Goal: Information Seeking & Learning: Learn about a topic

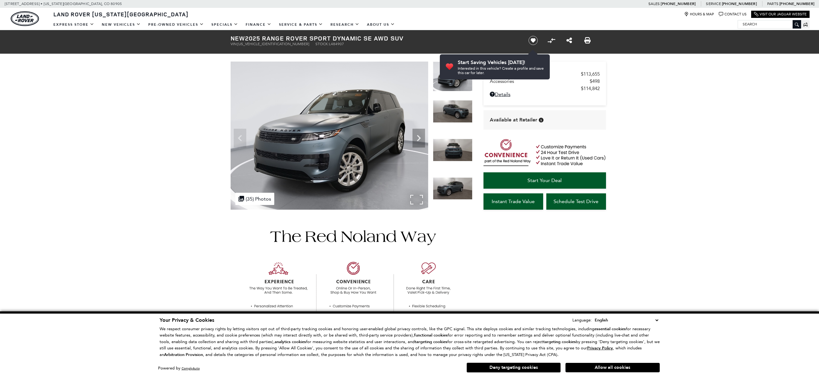
click at [268, 199] on div ".cls-1, .cls-3 { fill: #c50033; } .cls-1 { clip-rule: evenodd; } .cls-2 { clip-…" at bounding box center [254, 199] width 39 height 12
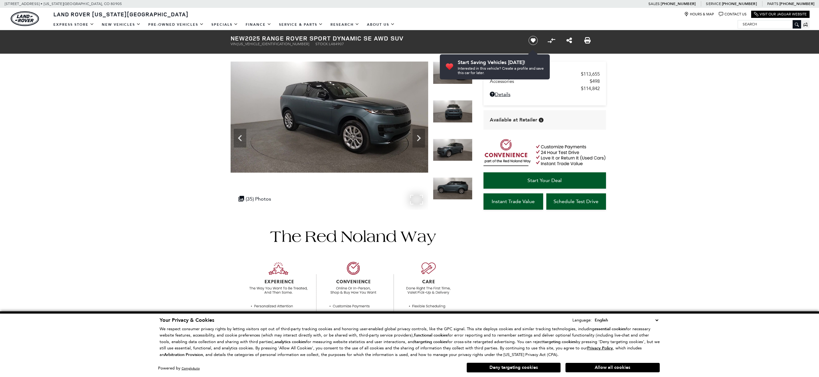
click at [247, 197] on div ".cls-1, .cls-3 { fill: #c50033; } .cls-1 { clip-rule: evenodd; } .cls-2 { clip-…" at bounding box center [254, 199] width 39 height 12
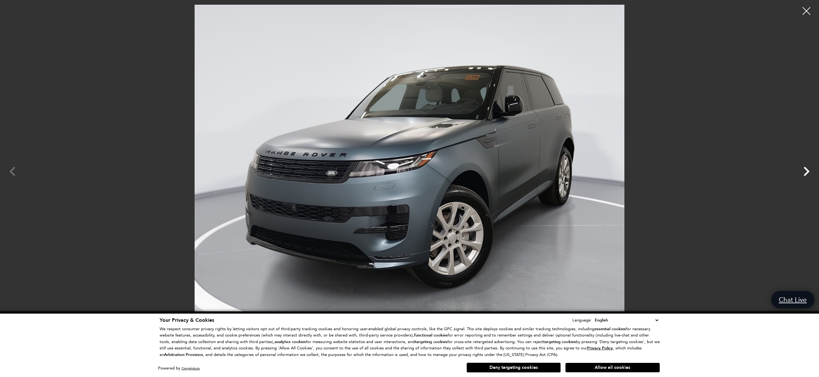
click at [807, 172] on icon "Next" at bounding box center [806, 171] width 19 height 19
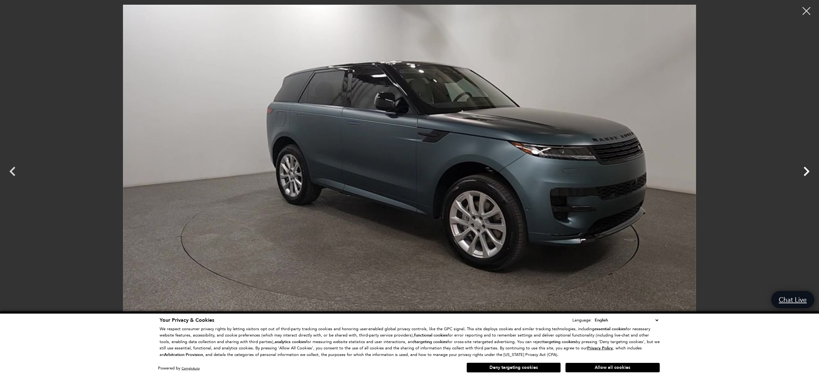
click at [807, 172] on icon "Next" at bounding box center [806, 171] width 19 height 19
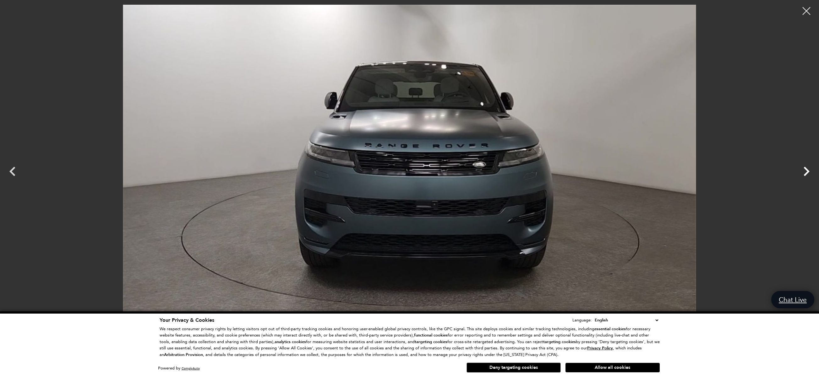
click at [807, 172] on icon "Next" at bounding box center [806, 171] width 19 height 19
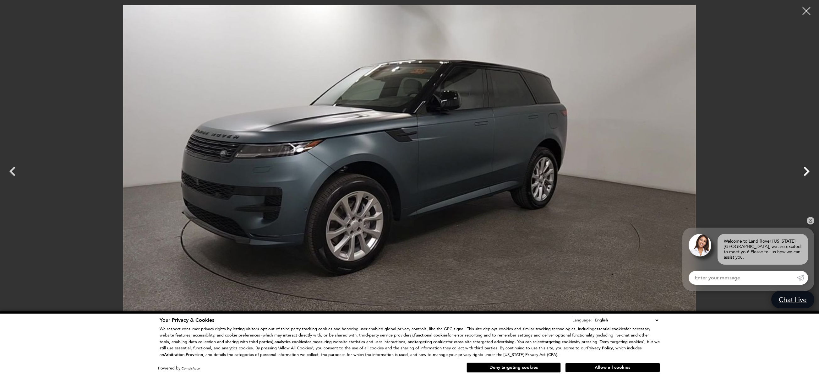
click at [807, 172] on icon "Next" at bounding box center [806, 171] width 19 height 19
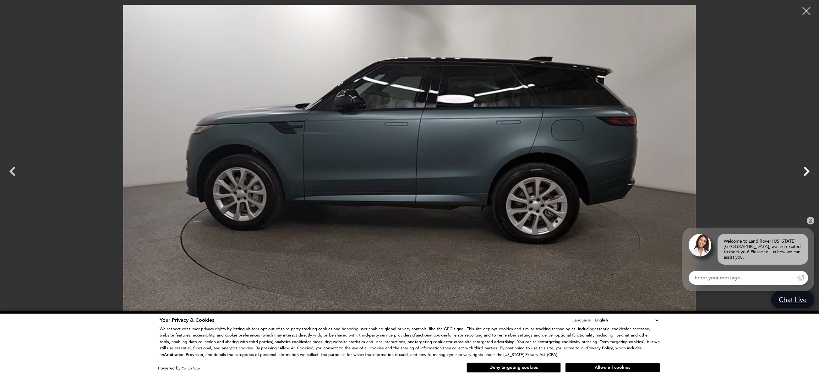
click at [806, 172] on icon "Next" at bounding box center [806, 171] width 19 height 19
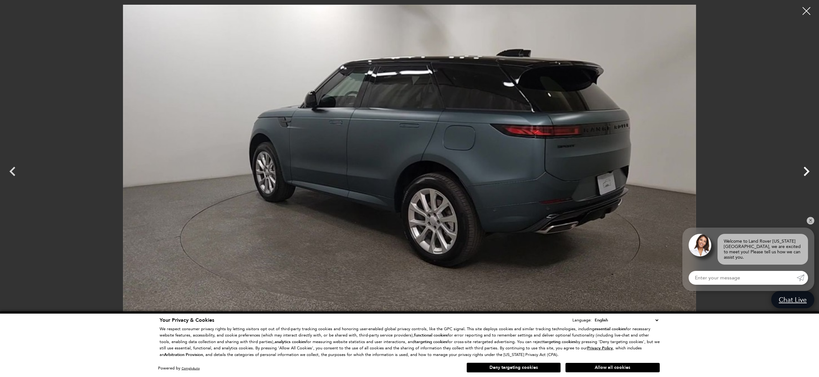
click at [805, 171] on icon "Next" at bounding box center [806, 171] width 19 height 19
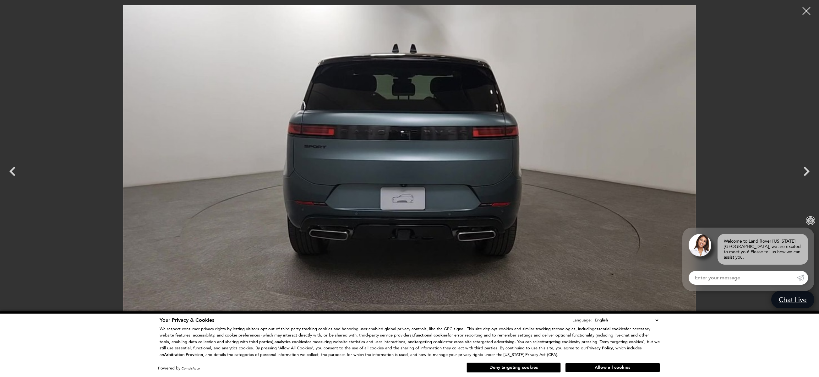
click at [811, 225] on link "✕" at bounding box center [811, 221] width 8 height 8
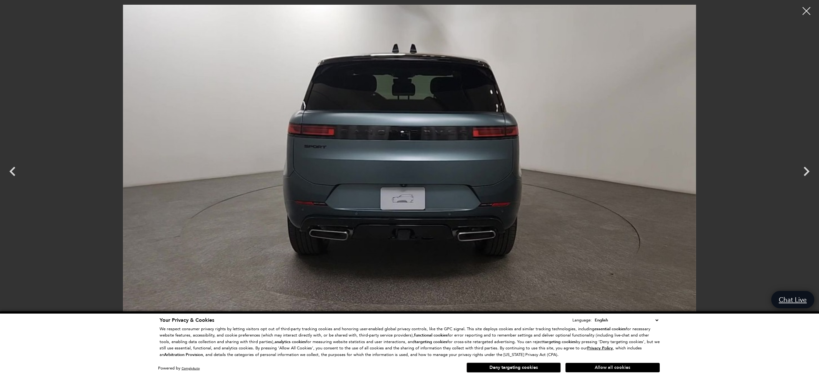
click at [606, 370] on button "Allow all cookies" at bounding box center [613, 367] width 94 height 9
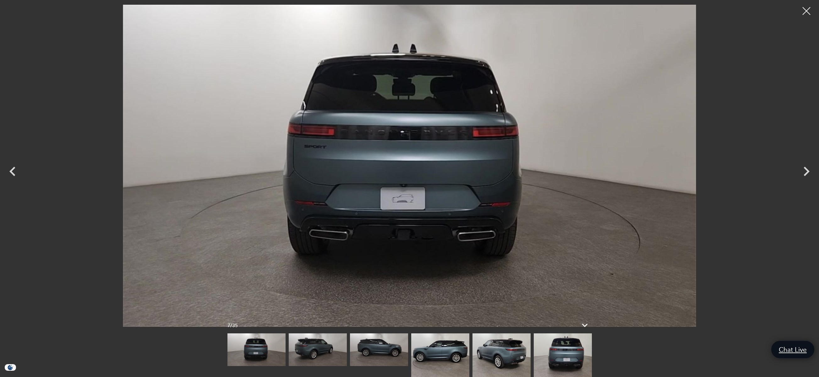
click at [157, 352] on div at bounding box center [409, 188] width 819 height 377
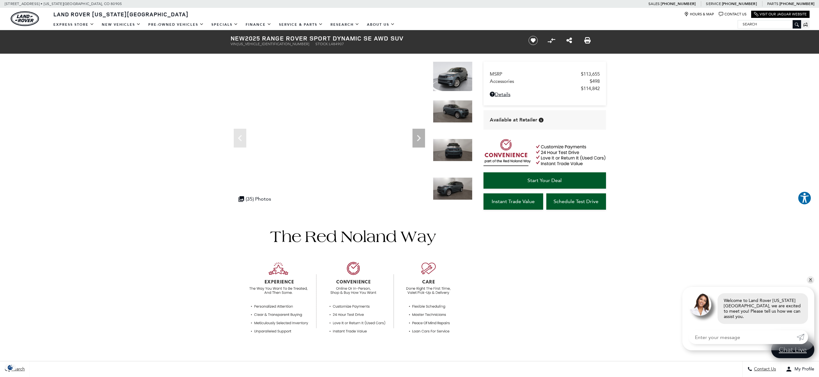
drag, startPoint x: 212, startPoint y: 335, endPoint x: 216, endPoint y: 336, distance: 4.0
